Goal: Use online tool/utility: Utilize a website feature to perform a specific function

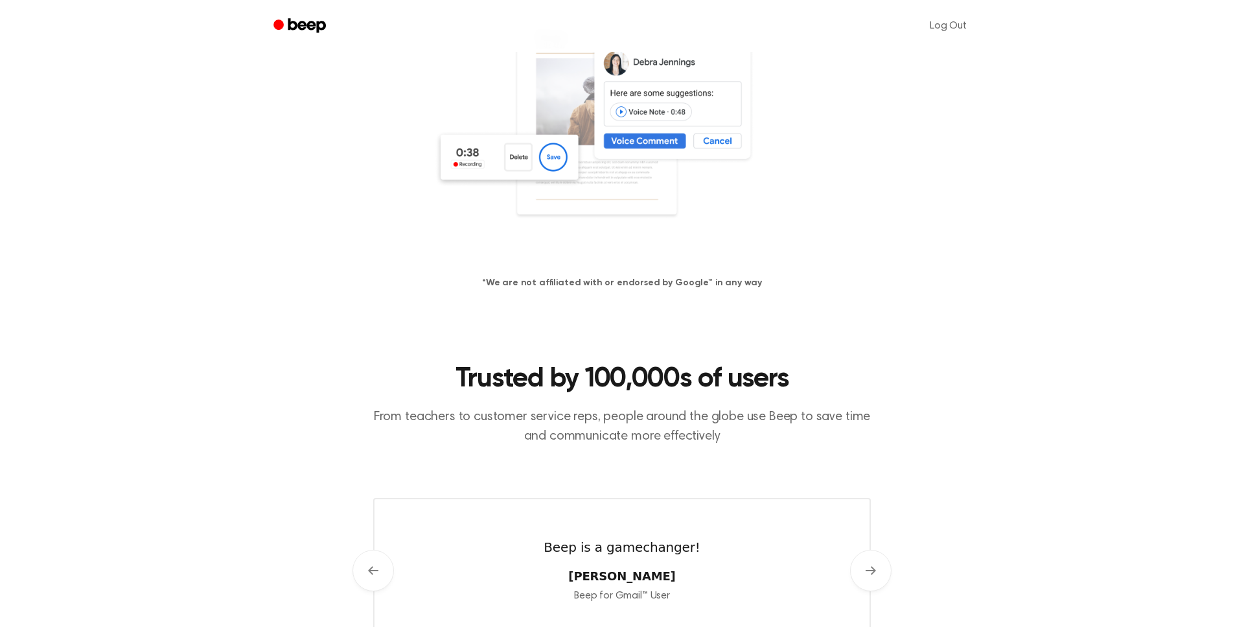
scroll to position [842, 0]
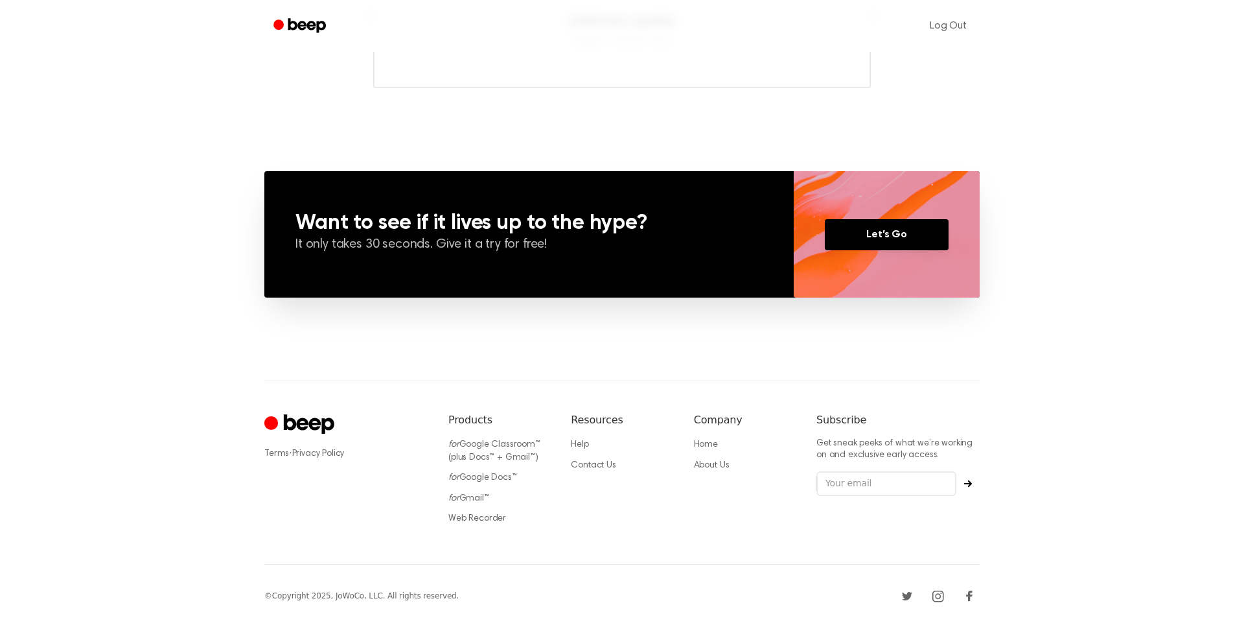
click at [467, 513] on li "Web Recorder" at bounding box center [499, 518] width 102 height 13
click at [459, 519] on link "Web Recorder" at bounding box center [477, 518] width 58 height 9
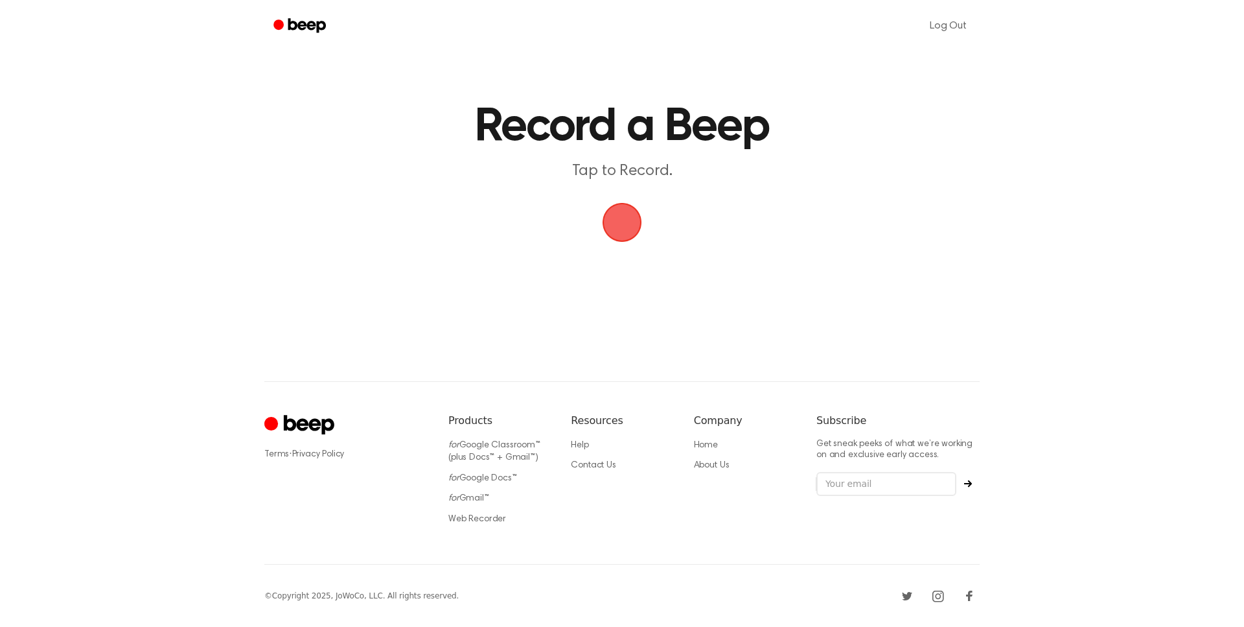
click at [610, 229] on span "button" at bounding box center [623, 223] width 40 height 40
click at [699, 248] on button "Save" at bounding box center [700, 249] width 52 height 52
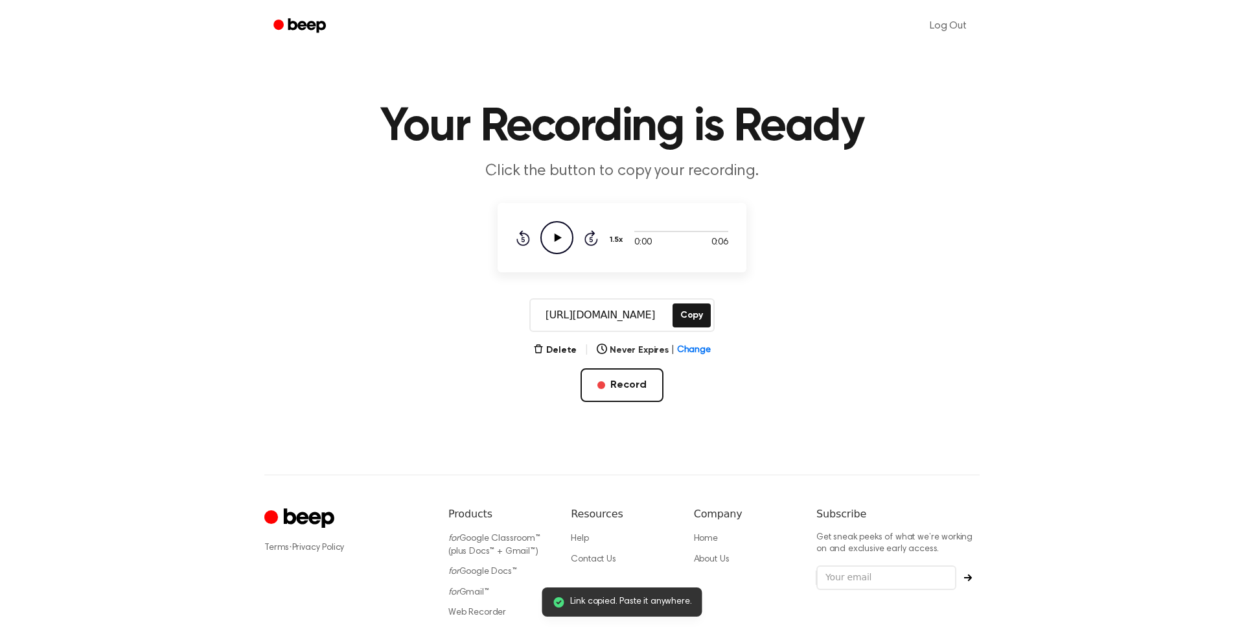
click at [555, 237] on icon at bounding box center [558, 237] width 7 height 8
click at [587, 111] on h1 "Your Recording is Ready" at bounding box center [622, 127] width 664 height 47
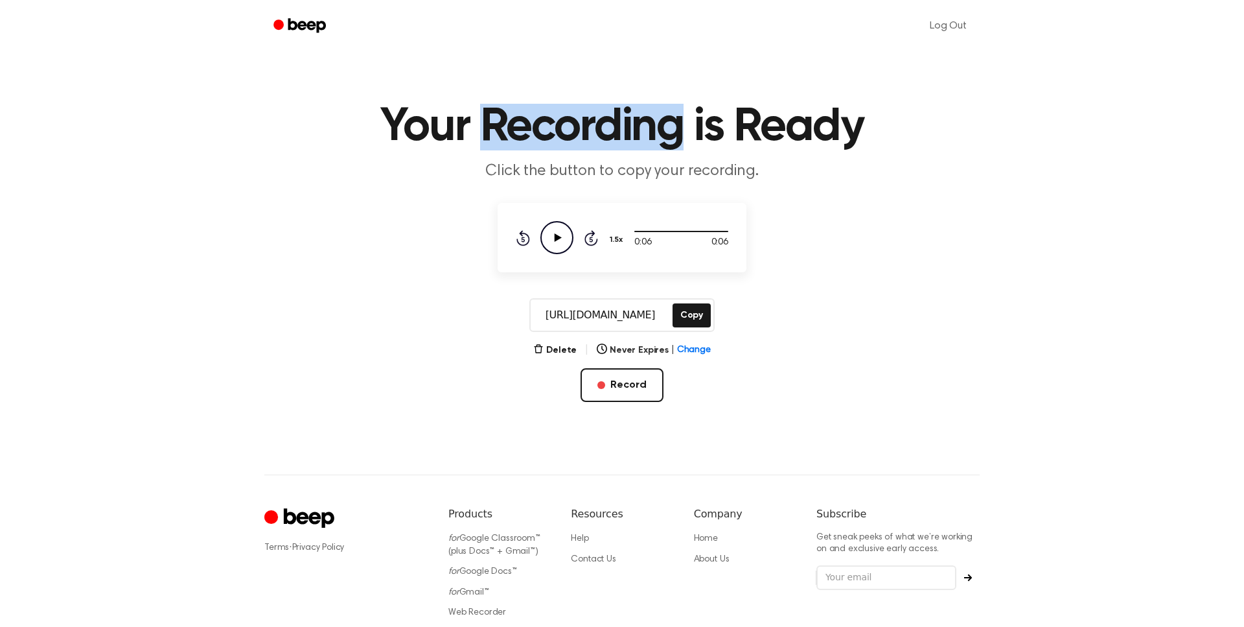
click at [587, 111] on h1 "Your Recording is Ready" at bounding box center [622, 127] width 664 height 47
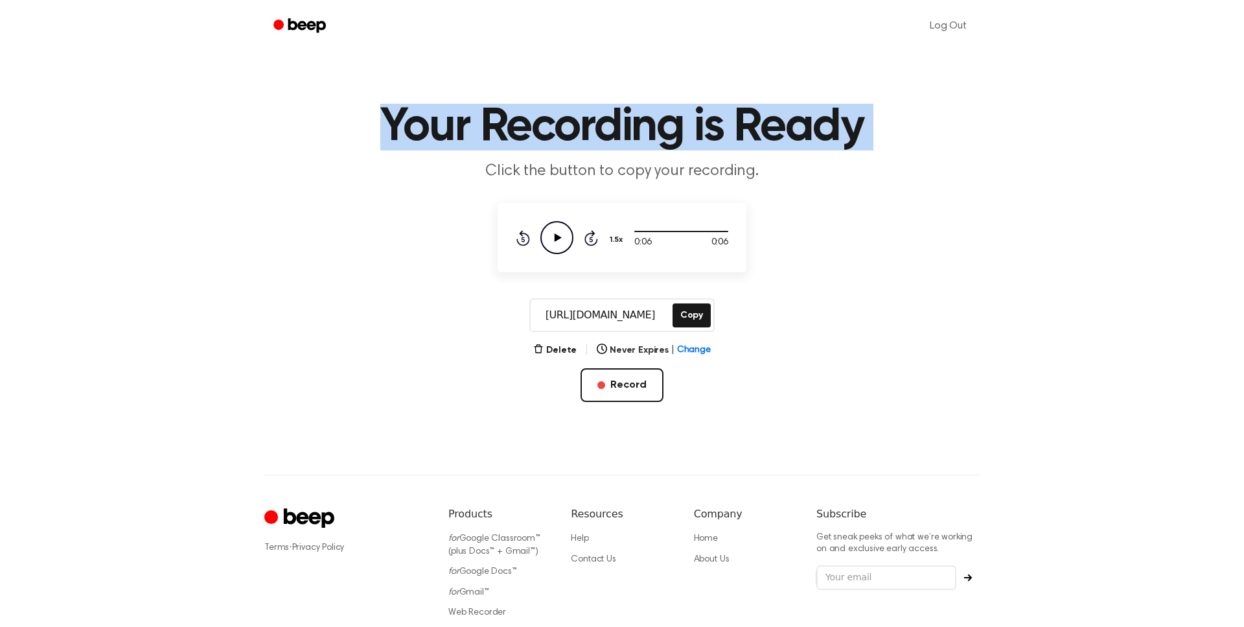
click at [587, 111] on h1 "Your Recording is Ready" at bounding box center [622, 127] width 664 height 47
